Goal: Transaction & Acquisition: Book appointment/travel/reservation

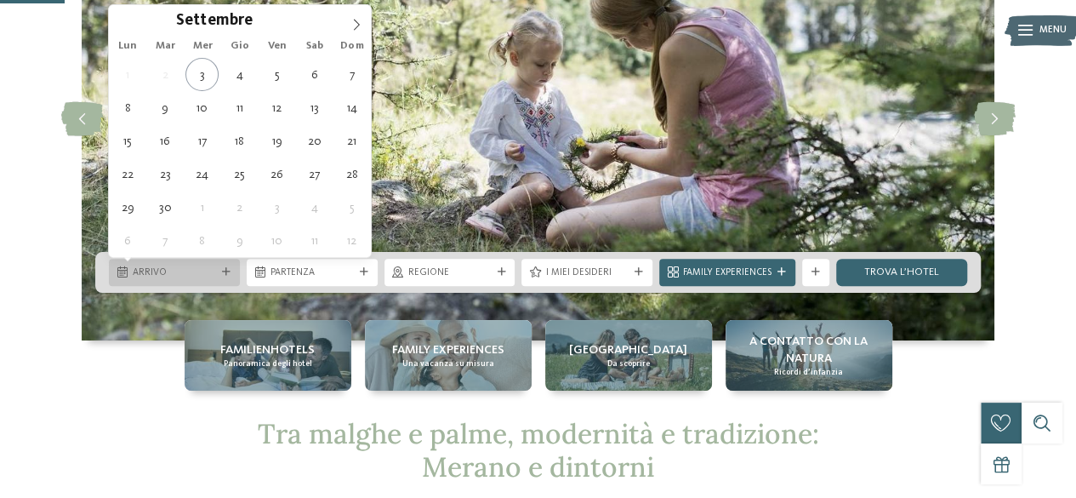
click at [208, 273] on span "Arrivo" at bounding box center [174, 273] width 83 height 14
click at [356, 26] on icon at bounding box center [357, 25] width 12 height 12
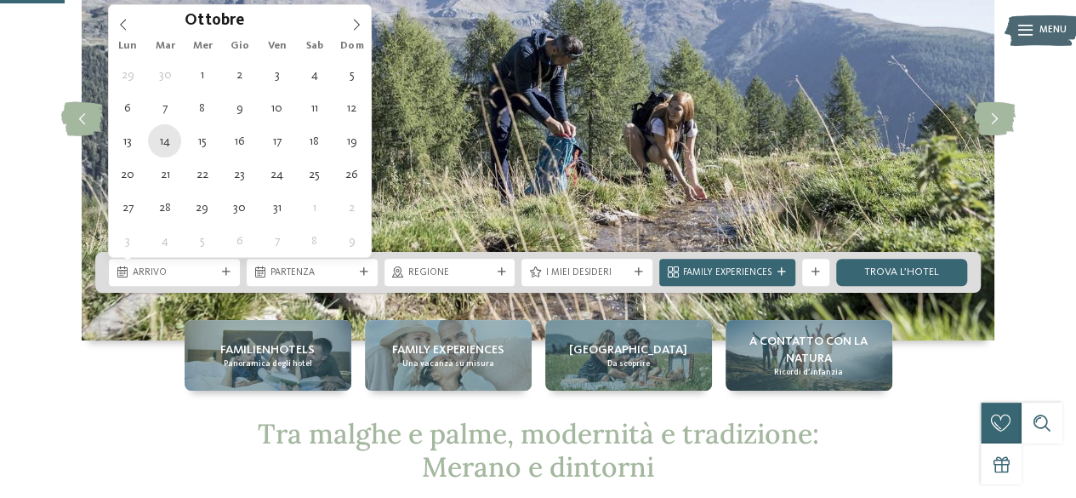
type div "14.10.2025"
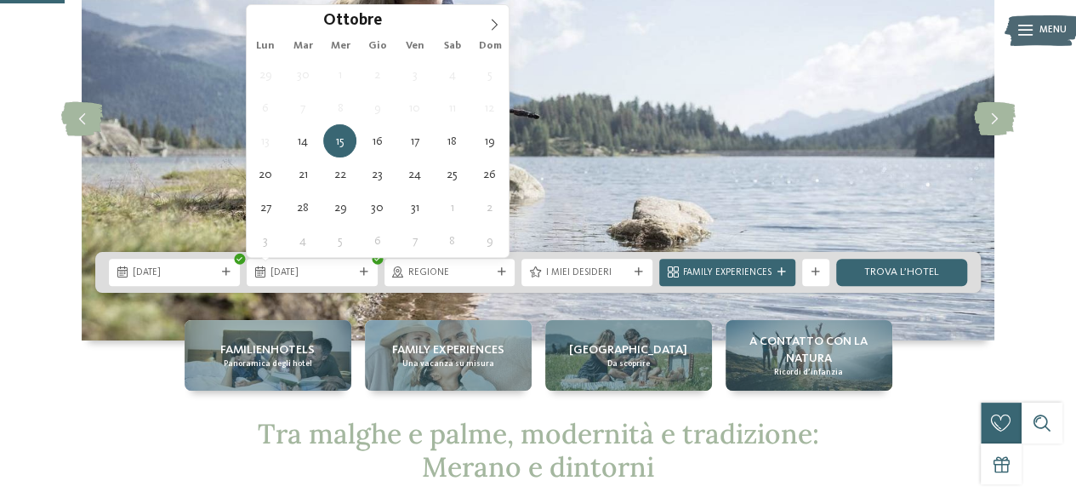
type div "17.10.2025"
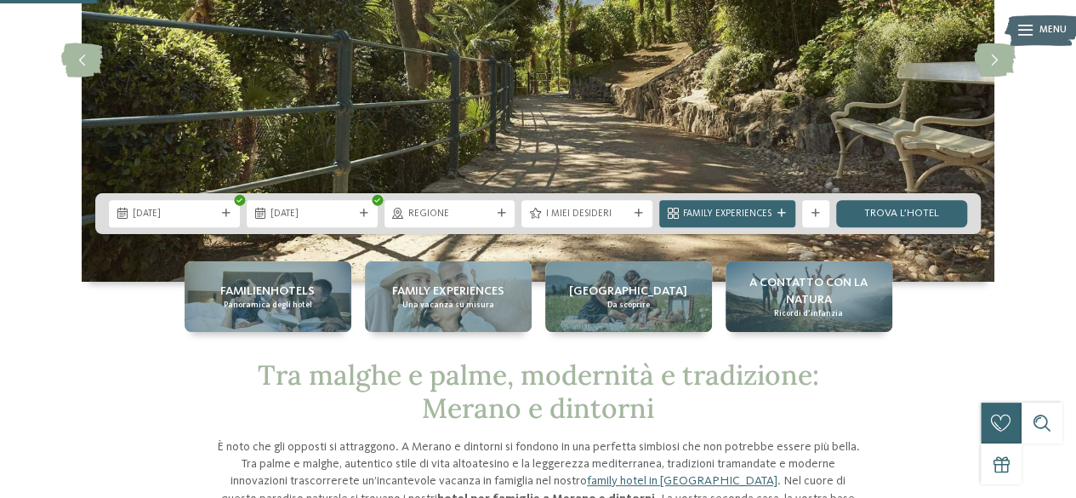
scroll to position [255, 0]
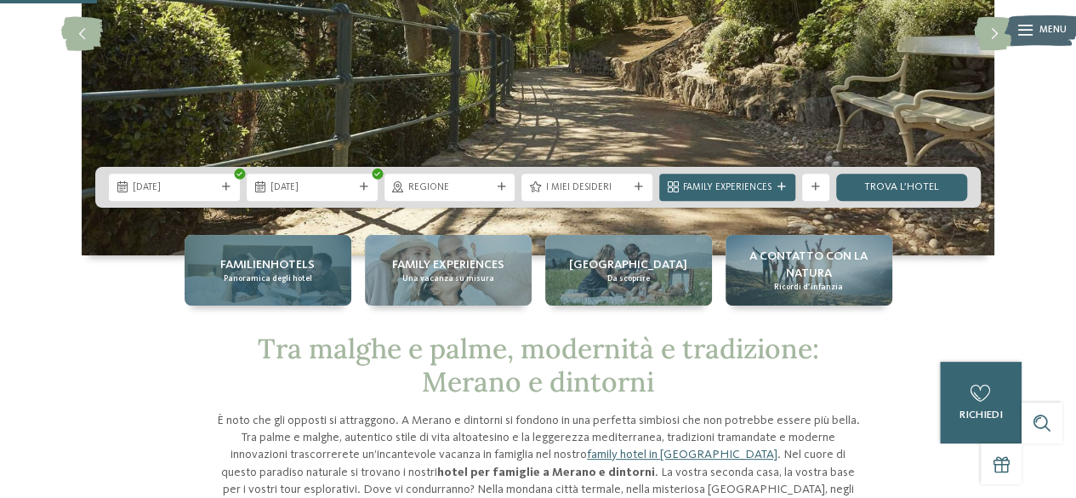
click at [283, 276] on span "Panoramica degli hotel" at bounding box center [268, 278] width 88 height 11
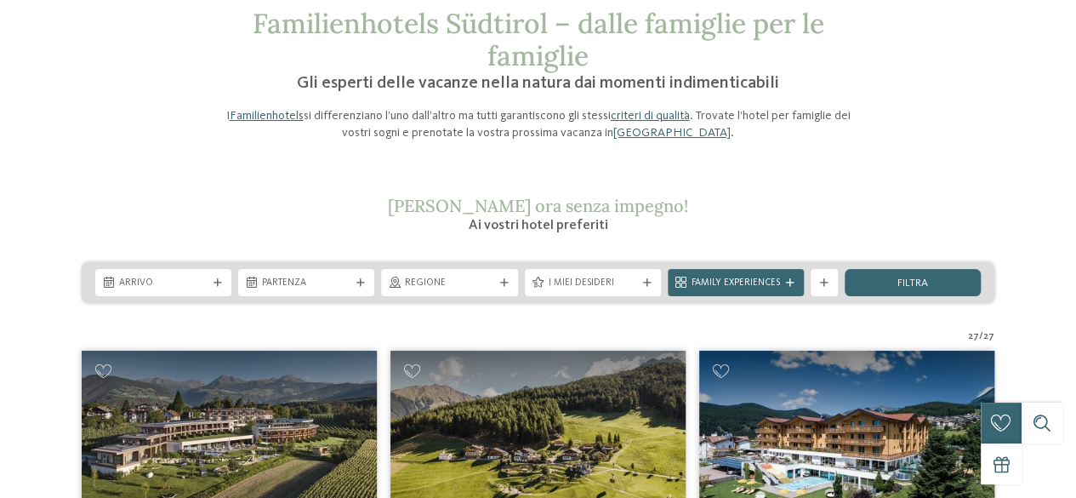
scroll to position [170, 0]
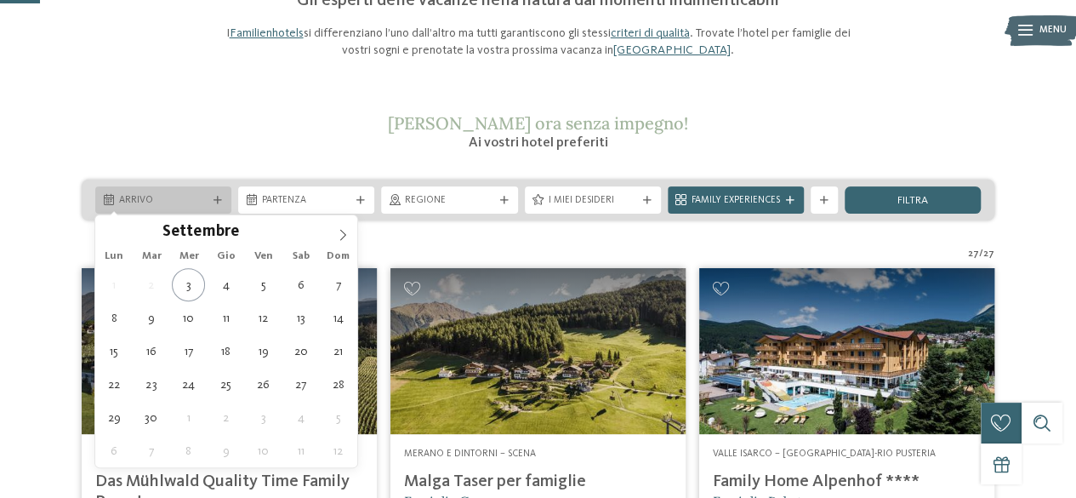
drag, startPoint x: 206, startPoint y: 192, endPoint x: 212, endPoint y: 203, distance: 11.8
click at [206, 191] on div "Arrivo" at bounding box center [163, 199] width 136 height 27
click at [334, 233] on span at bounding box center [342, 229] width 29 height 29
type div "14.10.2025"
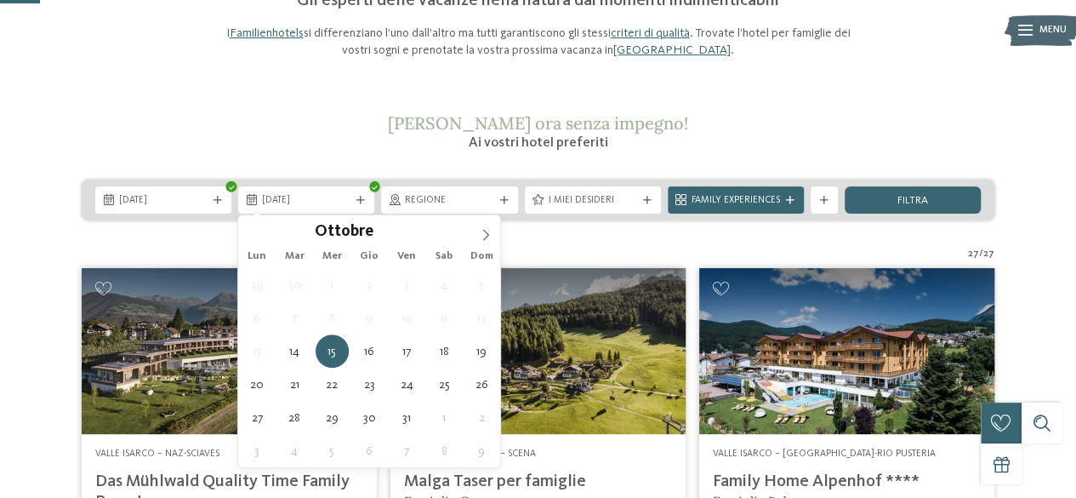
drag, startPoint x: 151, startPoint y: 348, endPoint x: 173, endPoint y: 351, distance: 21.4
type div "17.10.2025"
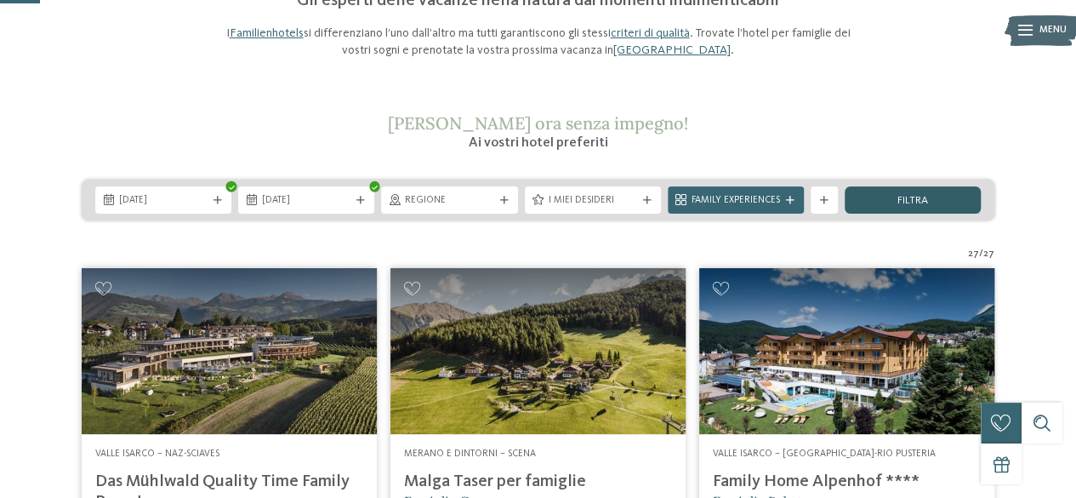
click at [922, 201] on span "filtra" at bounding box center [913, 201] width 31 height 11
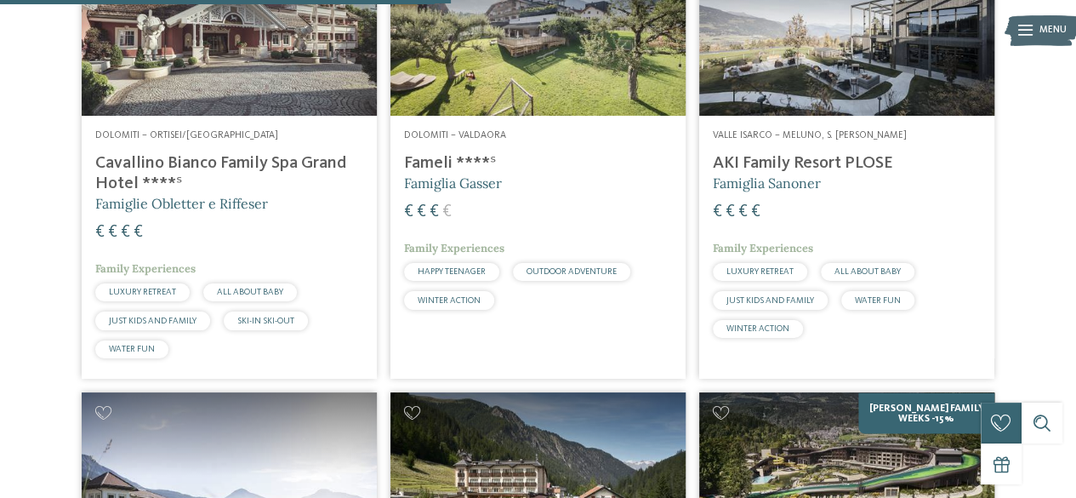
scroll to position [1441, 0]
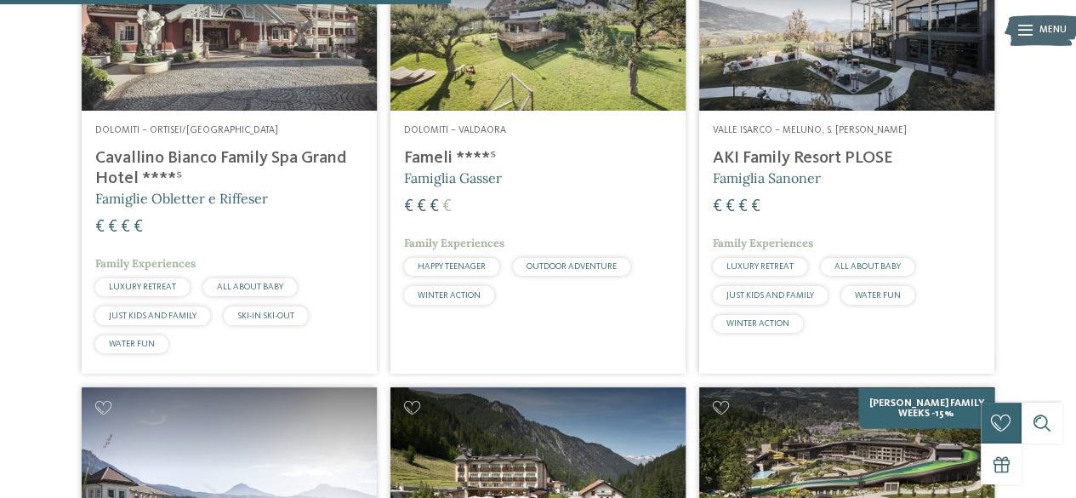
click at [228, 168] on h4 "Cavallino Bianco Family Spa Grand Hotel ****ˢ" at bounding box center [229, 168] width 268 height 41
